Goal: Task Accomplishment & Management: Manage account settings

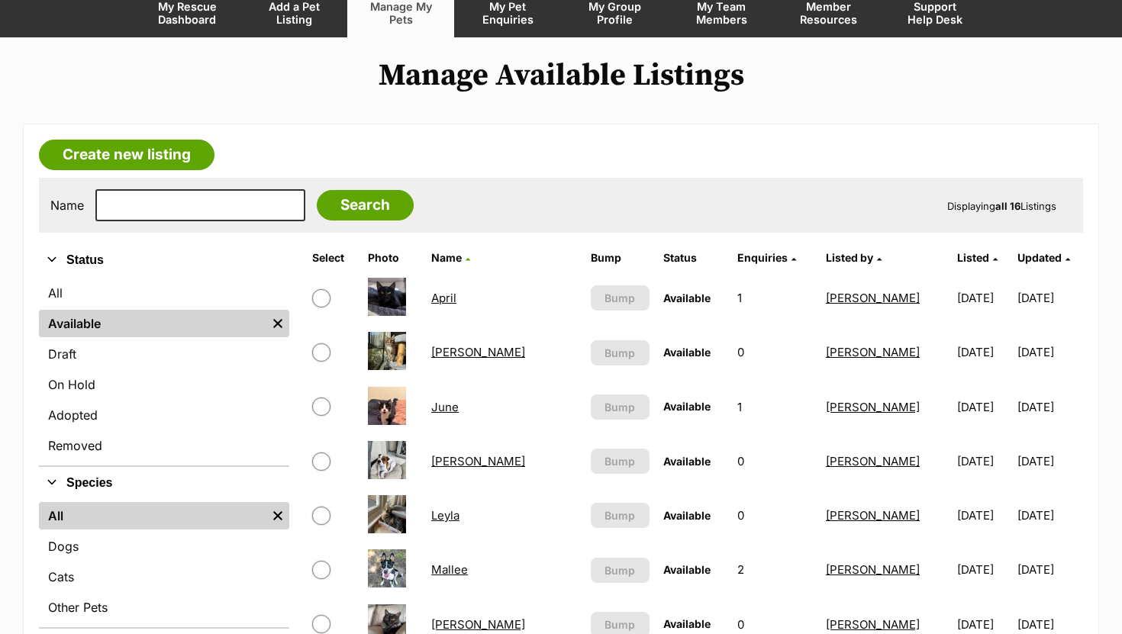
scroll to position [137, 0]
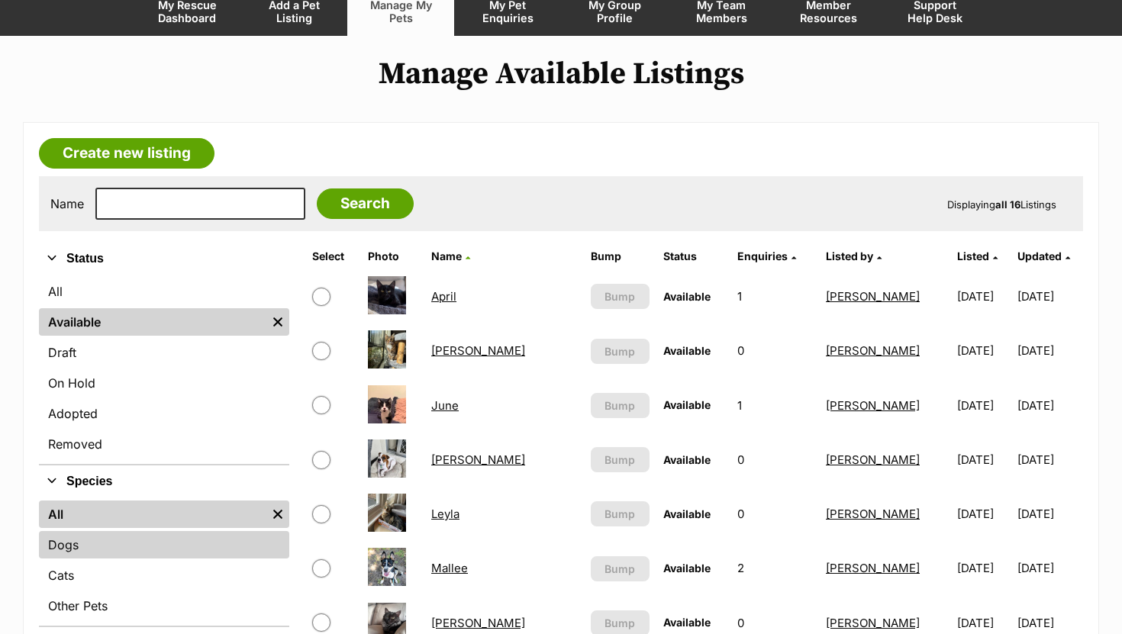
click at [117, 555] on link "Dogs" at bounding box center [164, 544] width 250 height 27
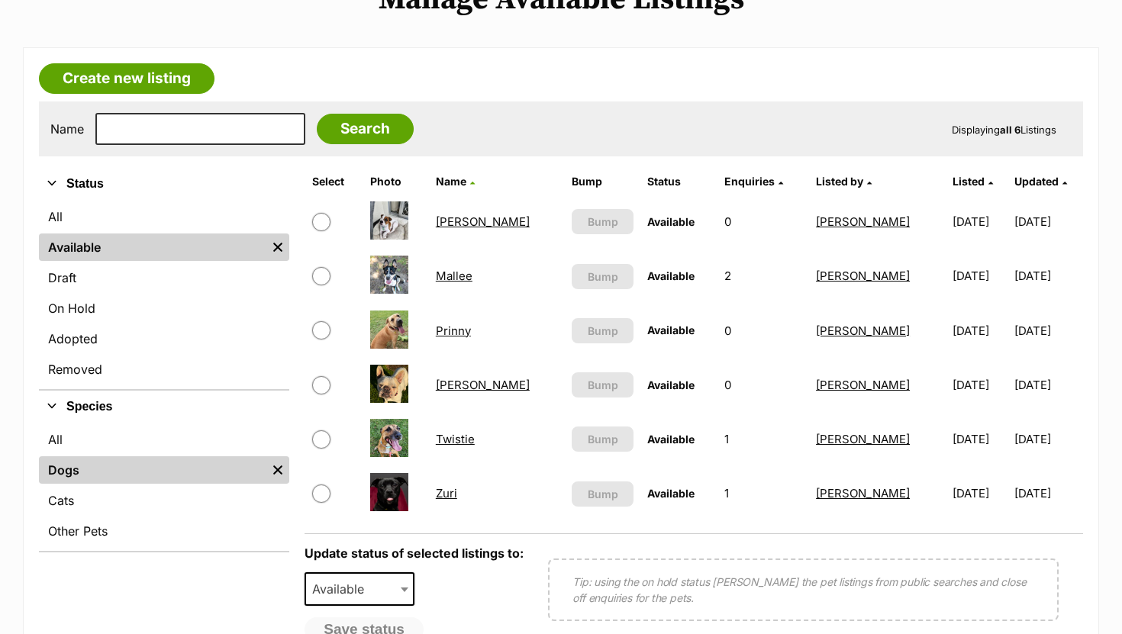
scroll to position [214, 0]
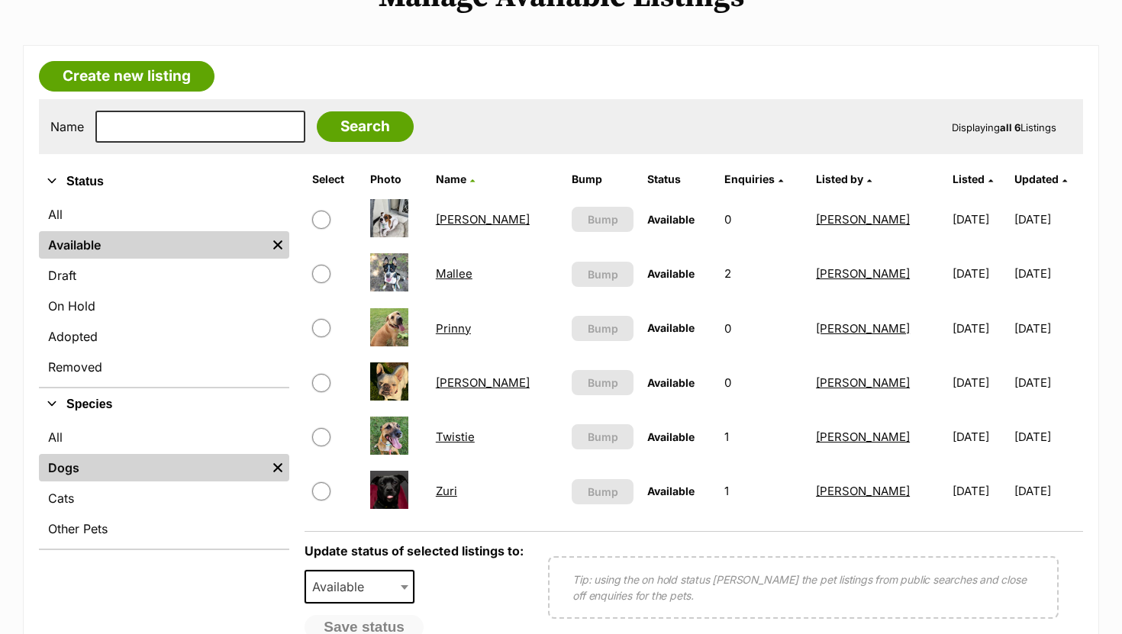
click at [457, 383] on link "[PERSON_NAME]" at bounding box center [483, 382] width 94 height 14
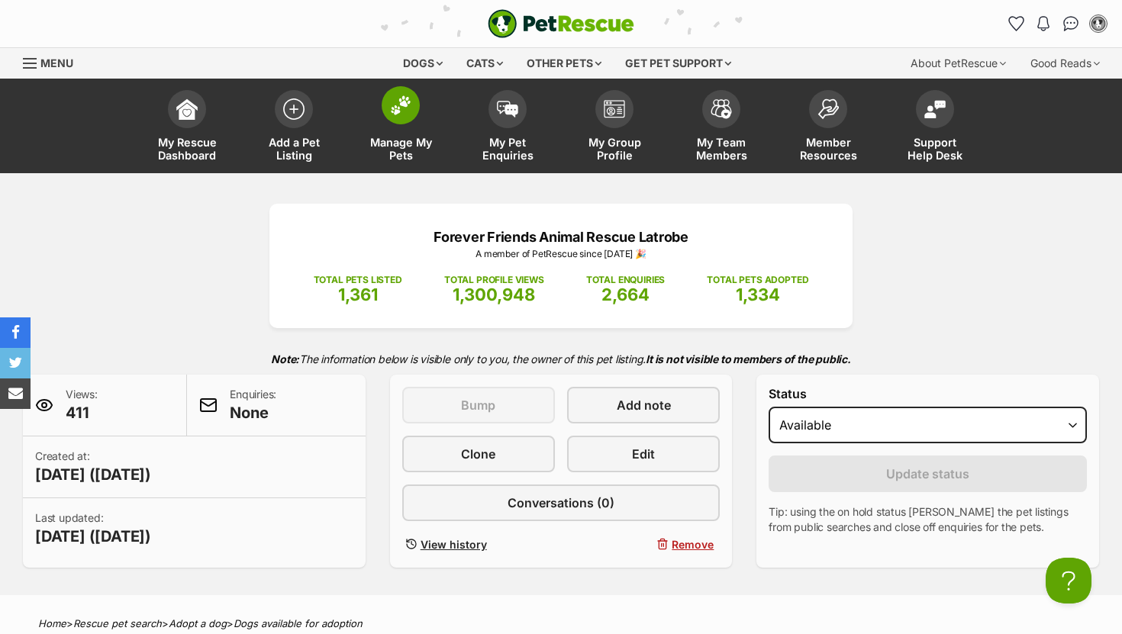
click at [403, 104] on img at bounding box center [400, 105] width 21 height 20
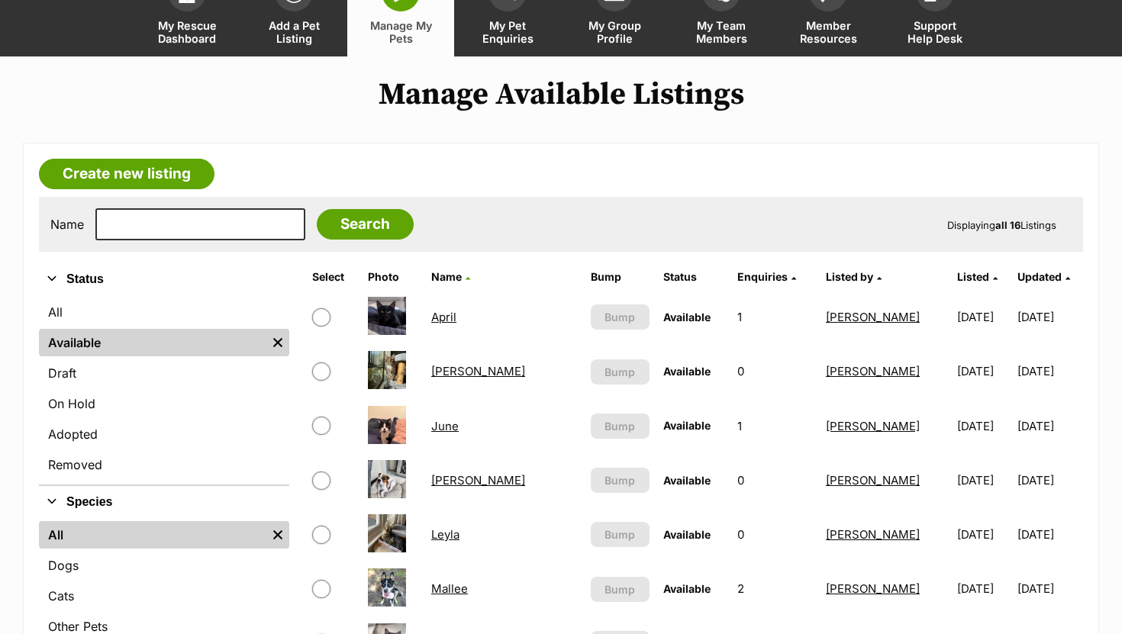
scroll to position [240, 0]
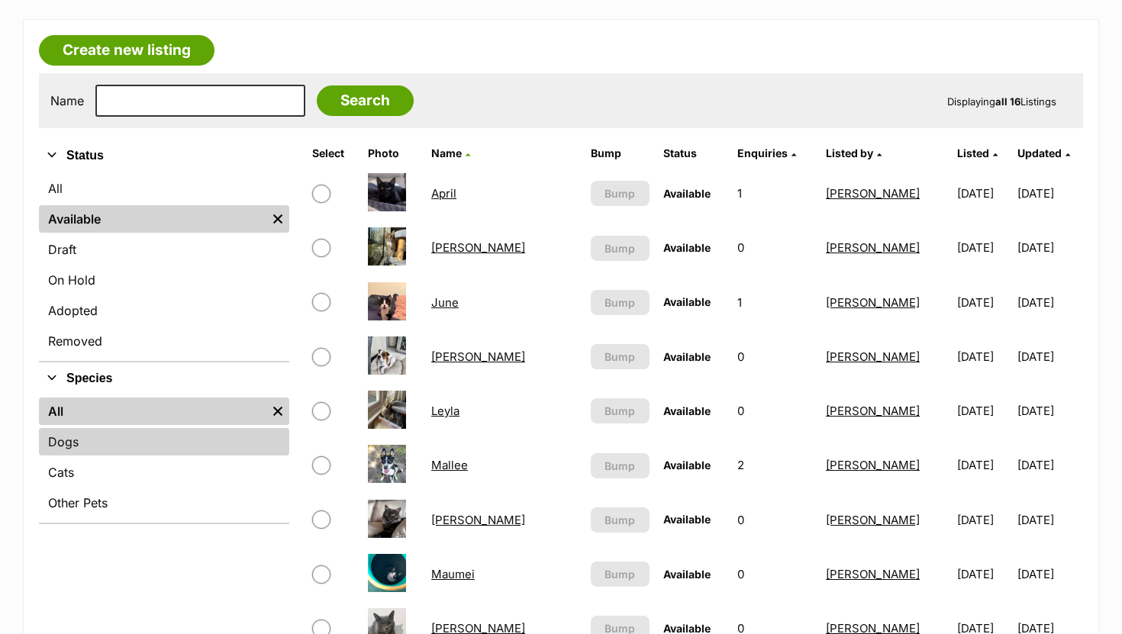
click at [79, 446] on link "Dogs" at bounding box center [164, 441] width 250 height 27
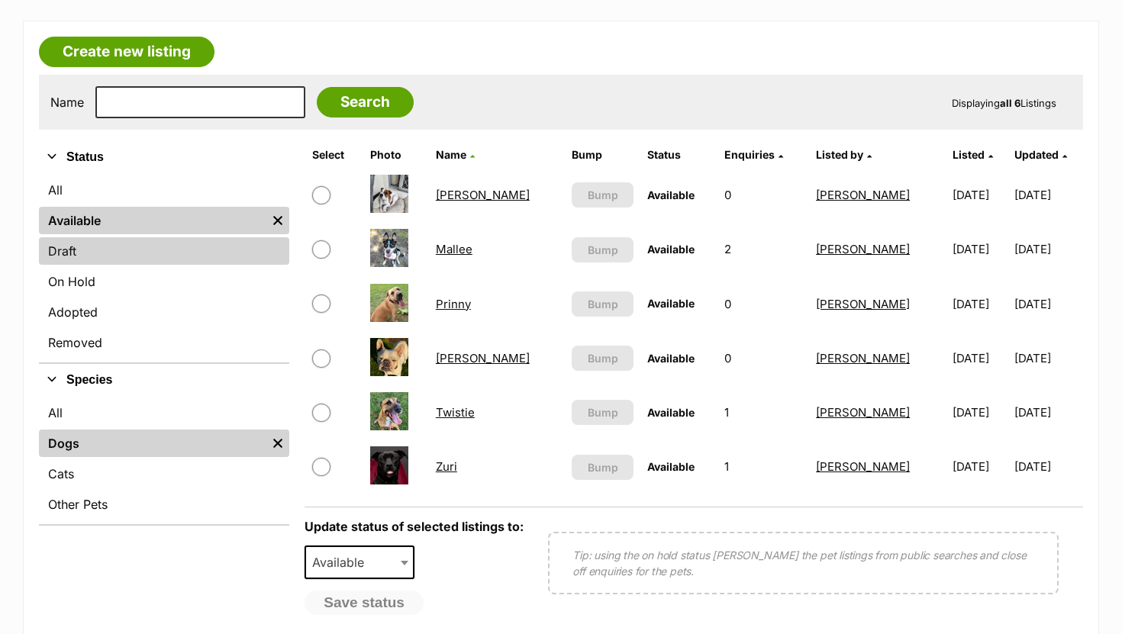
scroll to position [240, 0]
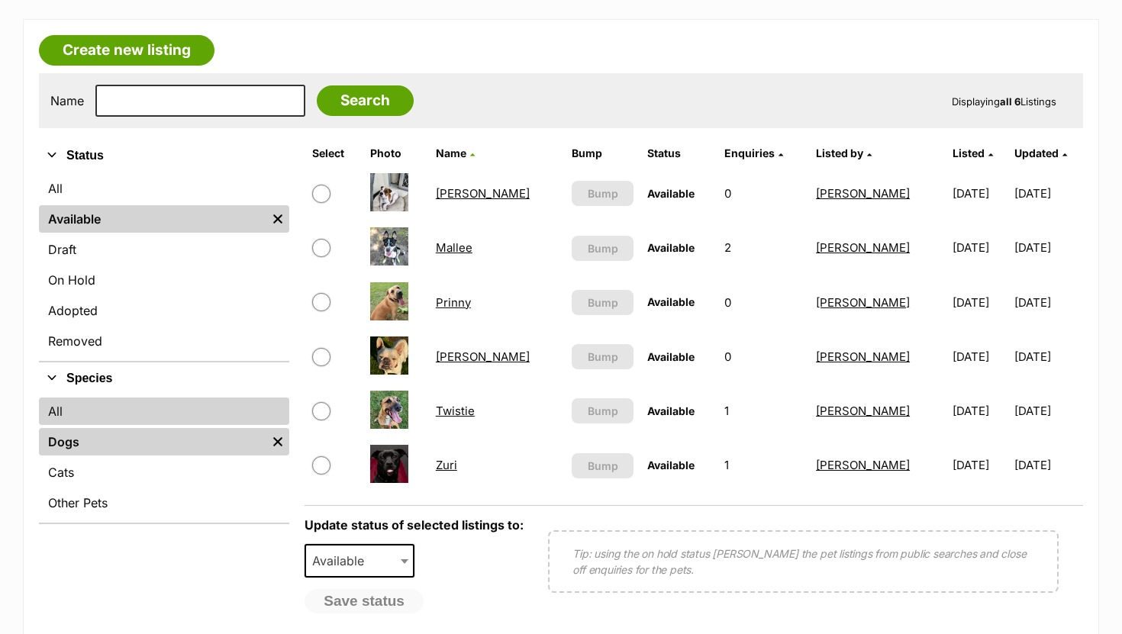
click at [70, 416] on link "All" at bounding box center [164, 411] width 250 height 27
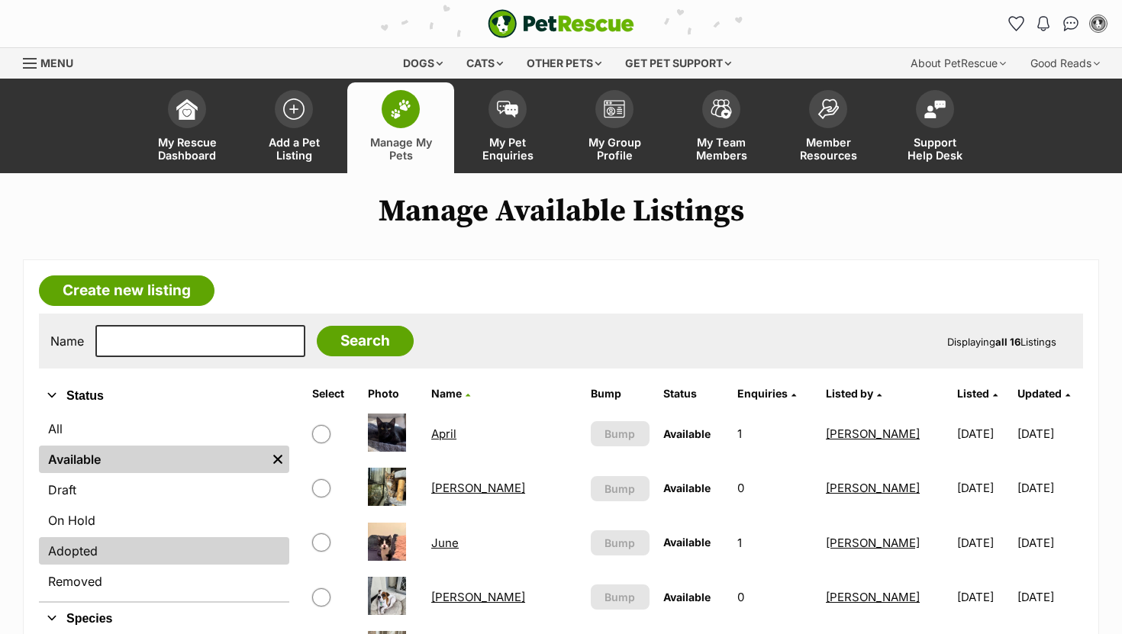
click at [143, 549] on link "Adopted" at bounding box center [164, 550] width 250 height 27
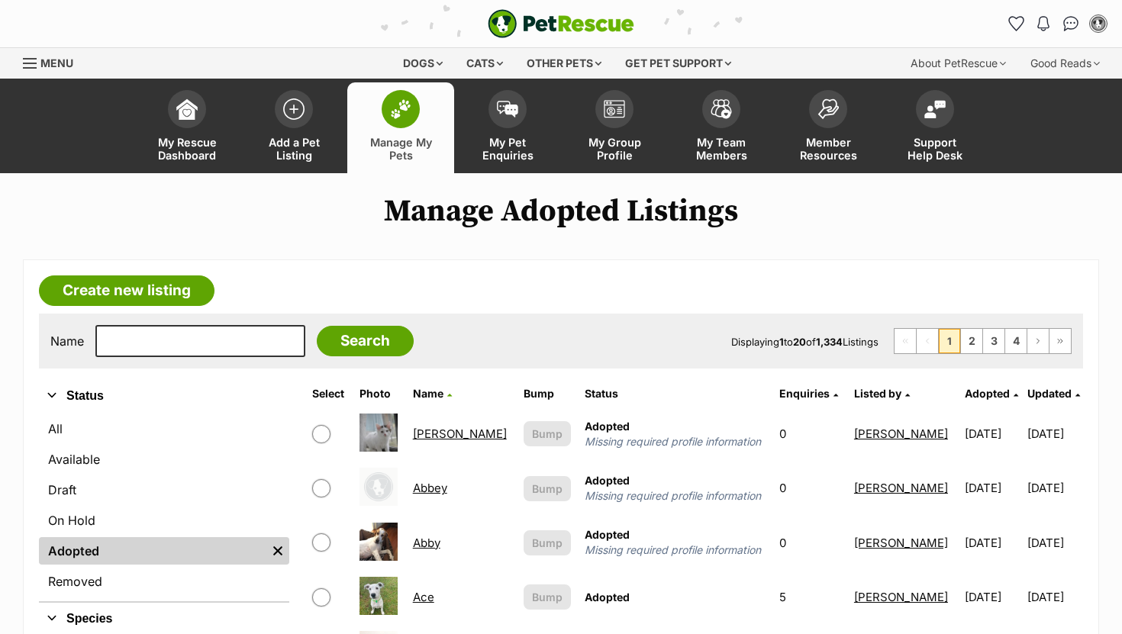
click at [1043, 395] on span "Updated" at bounding box center [1049, 393] width 44 height 13
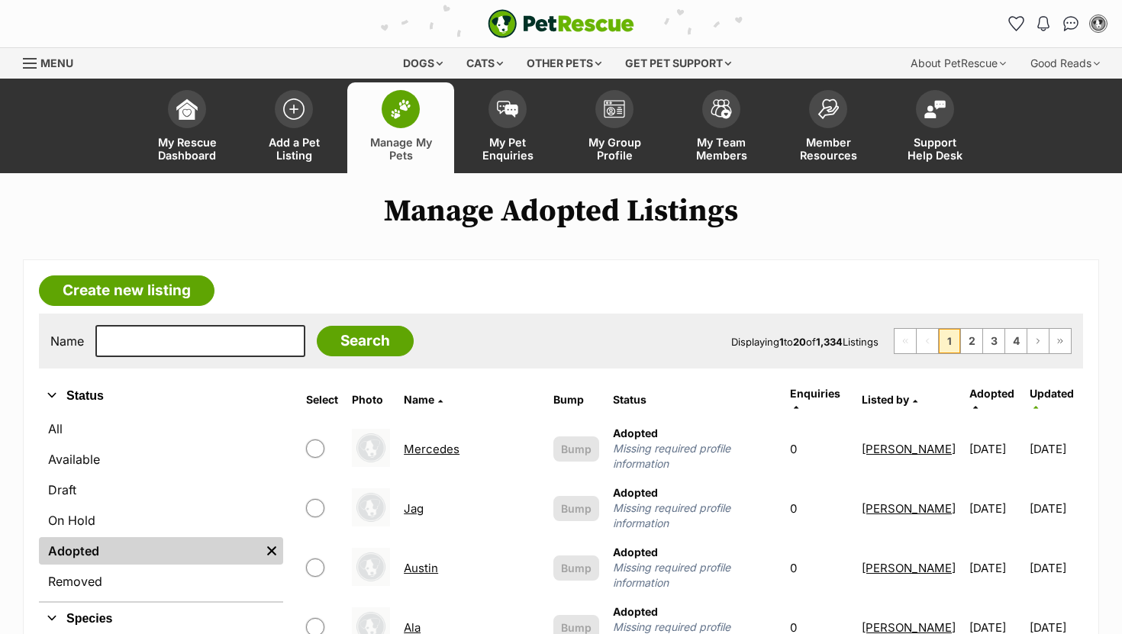
click at [1053, 392] on span "Updated" at bounding box center [1051, 393] width 44 height 13
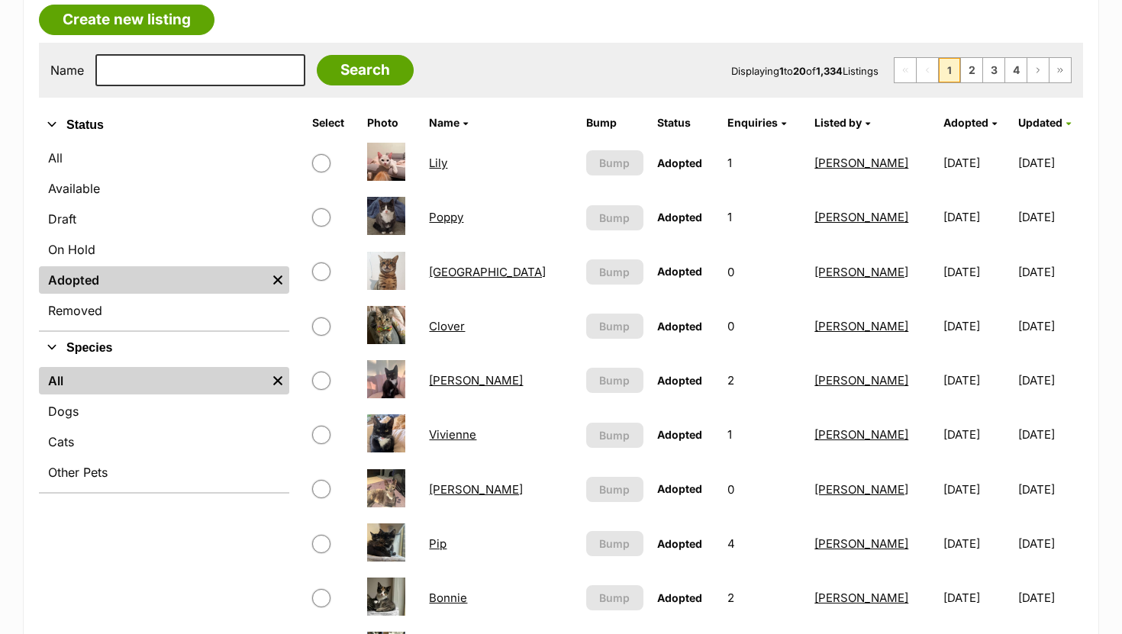
scroll to position [269, 0]
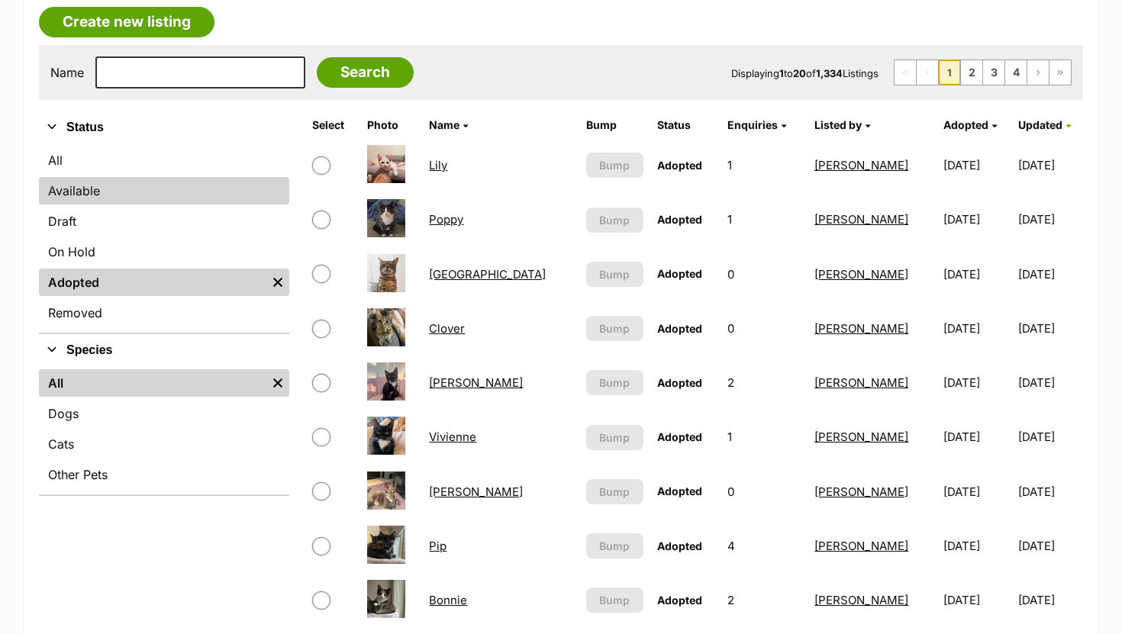
click at [89, 190] on link "Available" at bounding box center [164, 190] width 250 height 27
